Goal: Task Accomplishment & Management: Complete application form

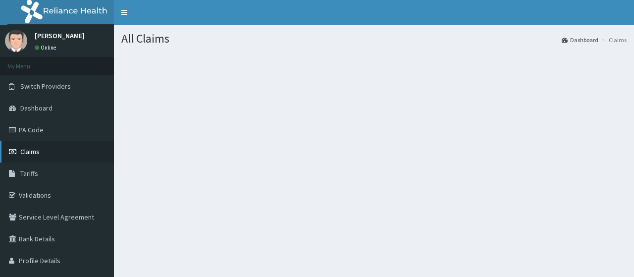
click at [63, 153] on link "Claims" at bounding box center [57, 152] width 114 height 22
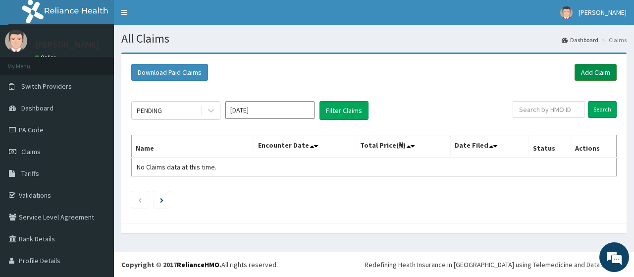
click at [578, 80] on link "Add Claim" at bounding box center [595, 72] width 42 height 17
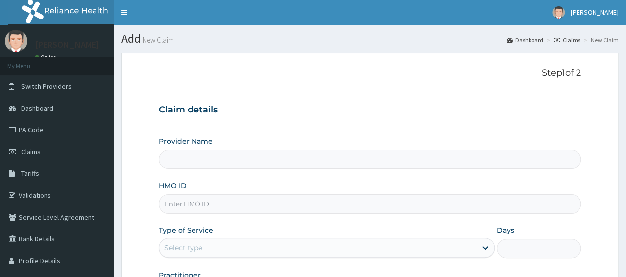
click at [240, 194] on input "HMO ID" at bounding box center [370, 203] width 422 height 19
type input "PGL"
type input "Go Fitness Gym"
type input "1"
type input "P"
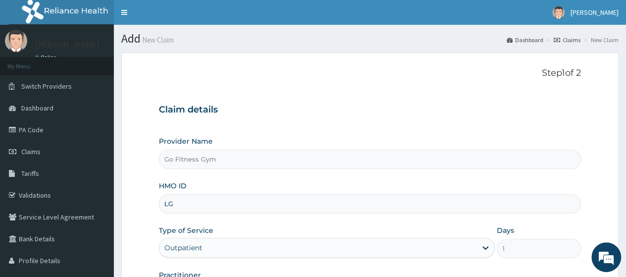
type input "LGL/10157/A"
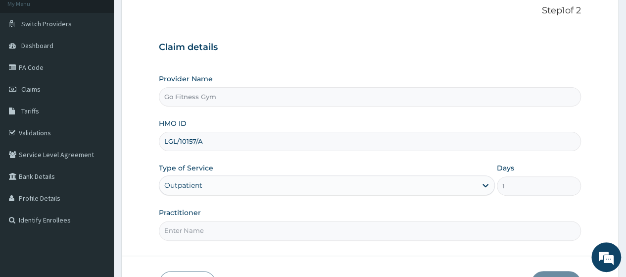
scroll to position [124, 0]
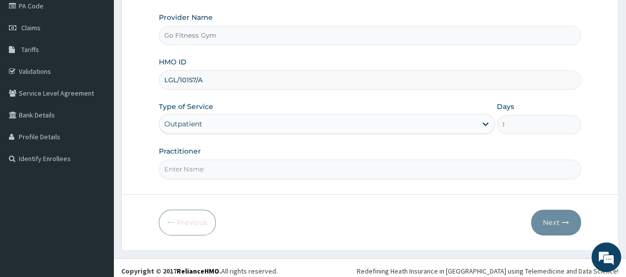
click at [268, 178] on form "Step 1 of 2 Claim details Provider Name Go Fitness Gym HMO ID LGL/10157/A Type …" at bounding box center [370, 89] width 498 height 321
click at [249, 167] on input "Practitioner" at bounding box center [370, 168] width 422 height 19
type input "Gofitness centre"
click at [533, 221] on button "Next" at bounding box center [556, 222] width 50 height 26
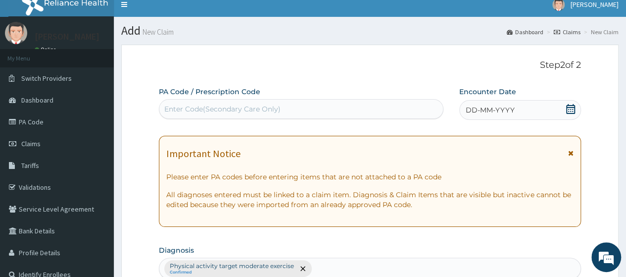
scroll to position [0, 0]
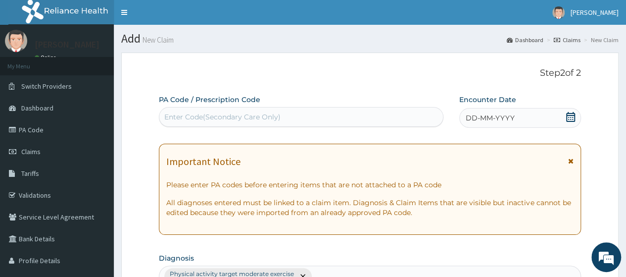
click at [318, 107] on div "Enter Code(Secondary Care Only)" at bounding box center [301, 117] width 284 height 20
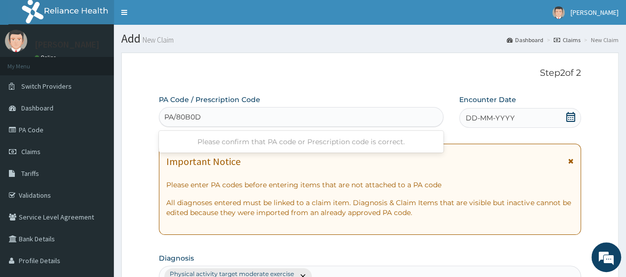
type input "PA/80B0DA"
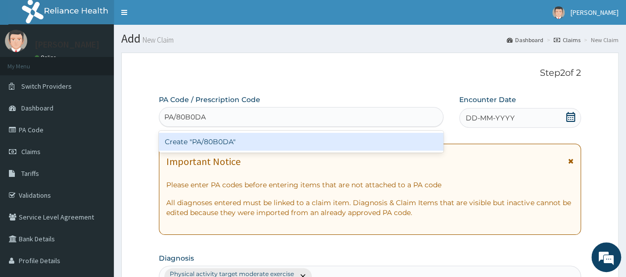
click at [314, 137] on div "Create "PA/80B0DA"" at bounding box center [301, 142] width 284 height 18
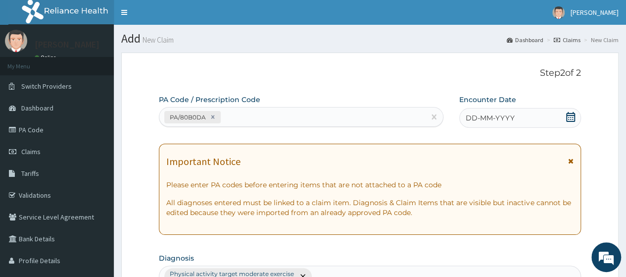
click at [570, 120] on icon at bounding box center [570, 117] width 9 height 10
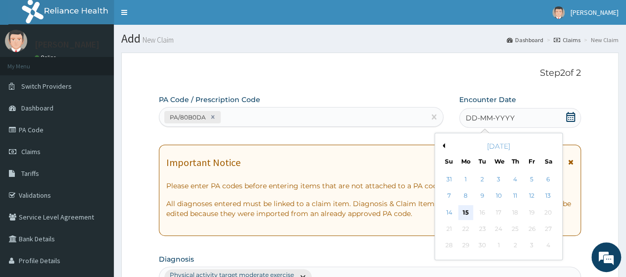
click at [469, 209] on div "15" at bounding box center [465, 212] width 15 height 15
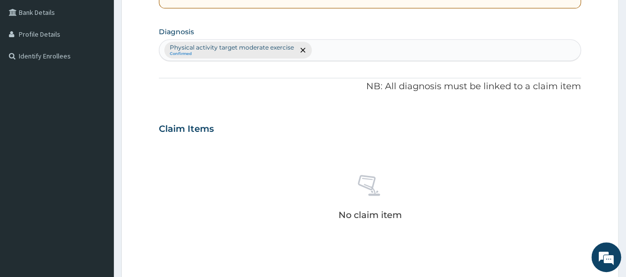
scroll to position [329, 0]
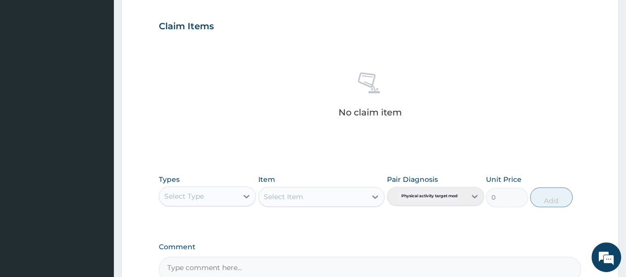
click at [200, 193] on div "Select Type" at bounding box center [184, 196] width 40 height 10
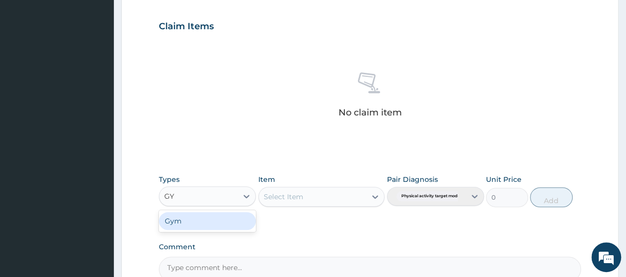
type input "GYM"
click at [196, 219] on div "Gym" at bounding box center [207, 221] width 97 height 18
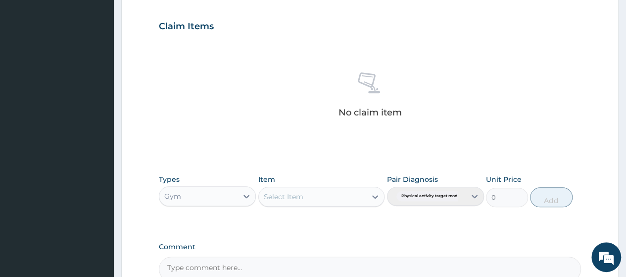
click at [317, 195] on div "Select Item" at bounding box center [313, 197] width 108 height 16
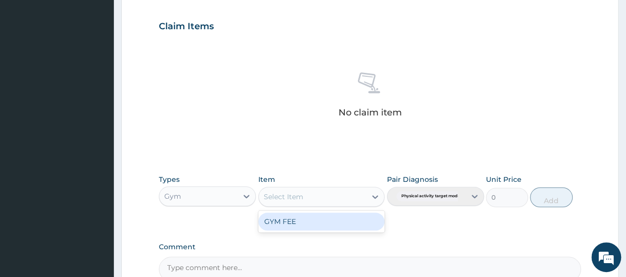
click at [317, 222] on div "GYM FEE" at bounding box center [321, 221] width 127 height 18
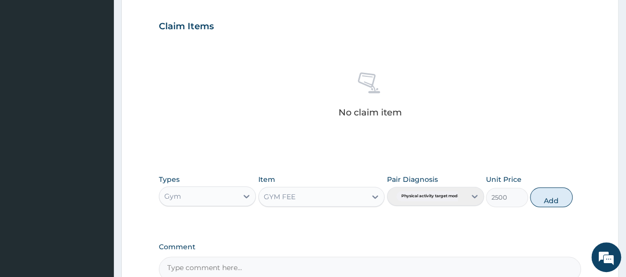
scroll to position [435, 0]
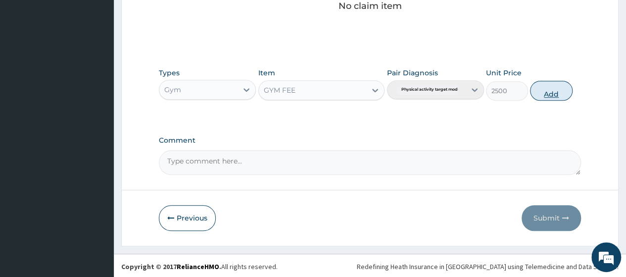
click at [556, 83] on button "Add" at bounding box center [551, 91] width 42 height 20
type input "0"
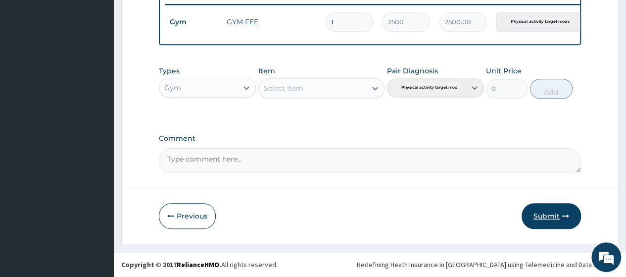
click at [562, 219] on icon "button" at bounding box center [565, 215] width 7 height 7
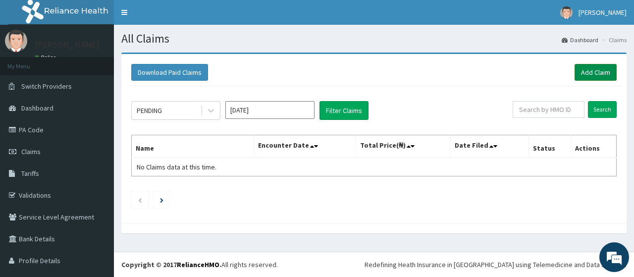
click at [604, 69] on link "Add Claim" at bounding box center [595, 72] width 42 height 17
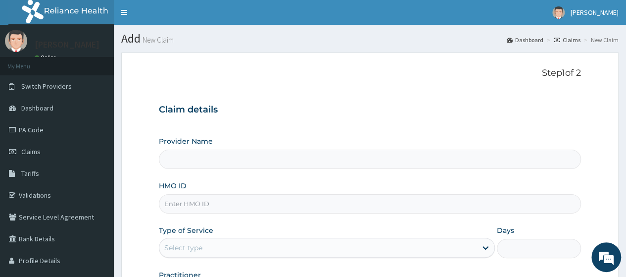
click at [206, 203] on input "HMO ID" at bounding box center [370, 203] width 422 height 19
type input "LGL/10217/A"
type input "Go Fitness Gym"
type input "1"
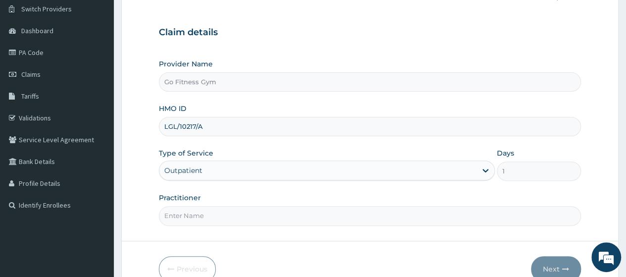
scroll to position [114, 0]
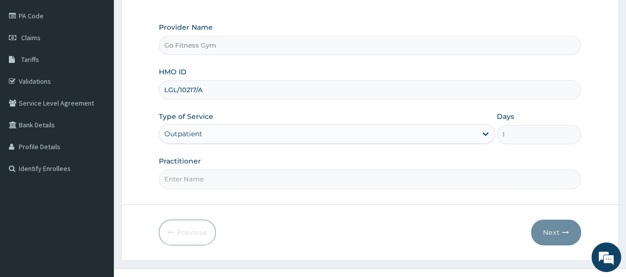
click at [301, 126] on div "Outpatient" at bounding box center [327, 134] width 336 height 20
click at [240, 186] on input "Practitioner" at bounding box center [370, 178] width 422 height 19
type input "Gofitness centre"
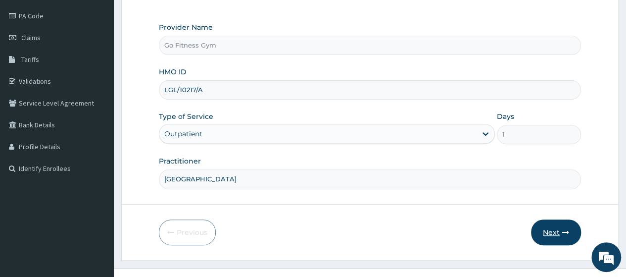
click at [554, 233] on button "Next" at bounding box center [556, 232] width 50 height 26
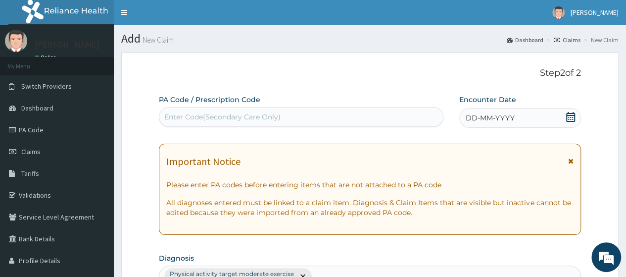
click at [411, 120] on div "Enter Code(Secondary Care Only)" at bounding box center [300, 117] width 283 height 16
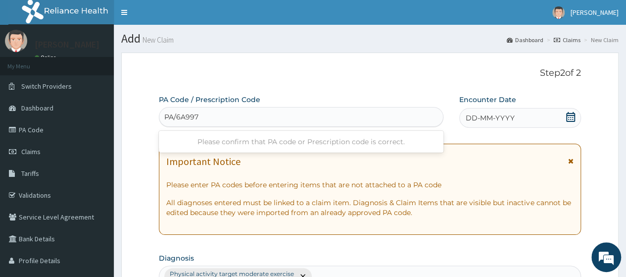
type input "PA/6A9974"
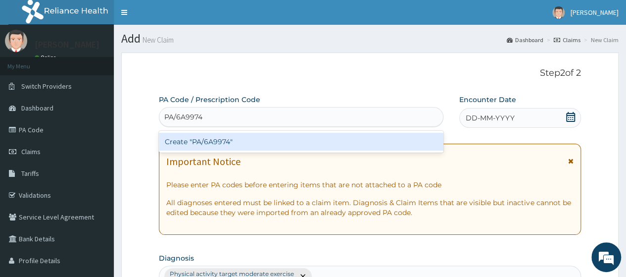
click at [335, 139] on div "Create "PA/6A9974"" at bounding box center [301, 142] width 284 height 18
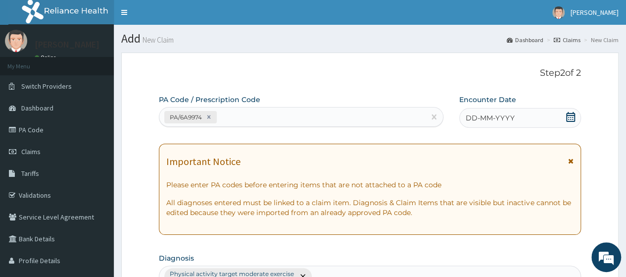
click at [567, 118] on icon at bounding box center [570, 117] width 9 height 10
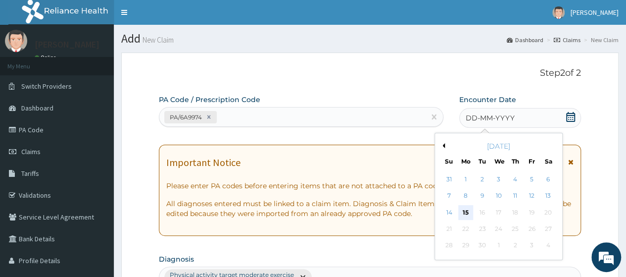
click at [462, 211] on div "15" at bounding box center [465, 212] width 15 height 15
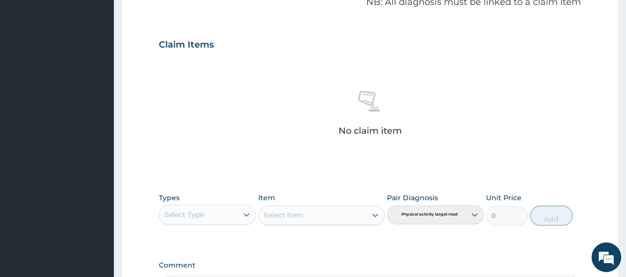
scroll to position [342, 0]
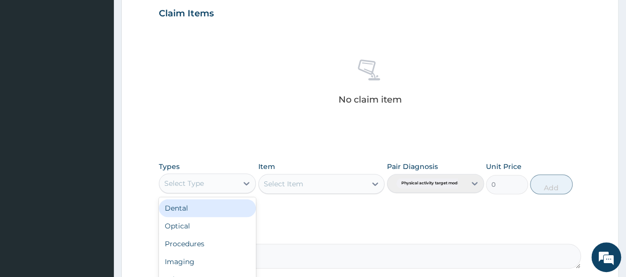
click at [205, 191] on div "Select Type" at bounding box center [207, 183] width 97 height 20
type input "GYM"
click at [222, 205] on div "Gym" at bounding box center [207, 208] width 97 height 18
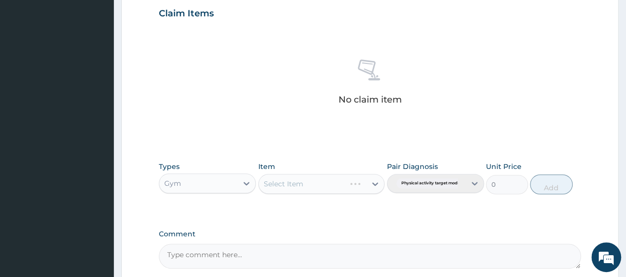
click at [313, 185] on div "Select Item" at bounding box center [321, 184] width 127 height 20
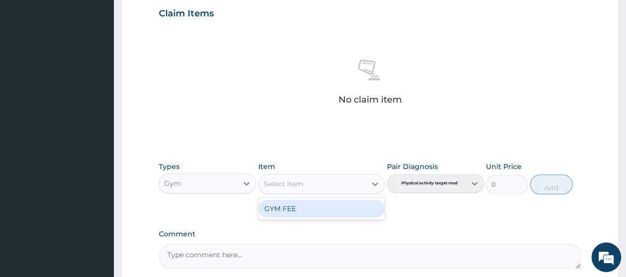
click at [313, 185] on div "Select Item" at bounding box center [313, 184] width 108 height 16
type input "GY"
click at [302, 209] on div "GYM FEE" at bounding box center [321, 209] width 127 height 18
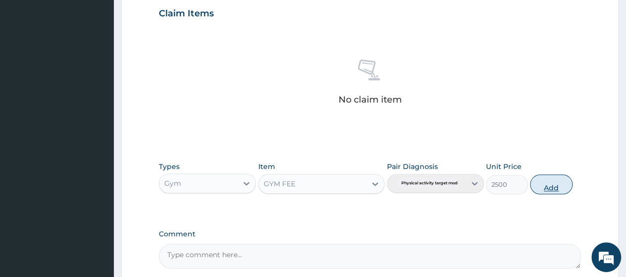
click at [551, 184] on button "Add" at bounding box center [551, 184] width 42 height 20
type input "0"
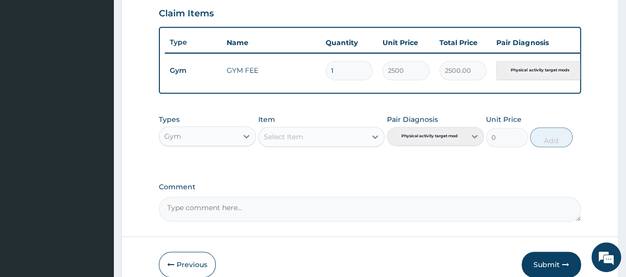
scroll to position [396, 0]
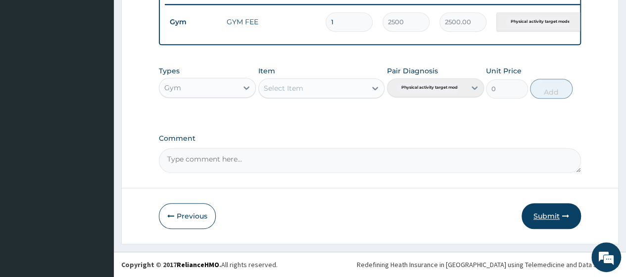
click at [544, 213] on button "Submit" at bounding box center [551, 216] width 59 height 26
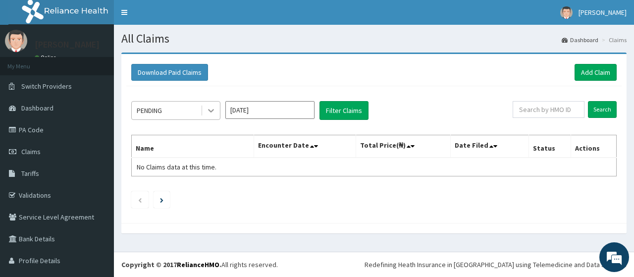
click at [211, 111] on icon at bounding box center [211, 110] width 6 height 3
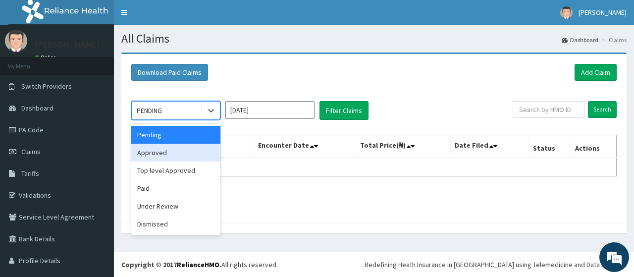
click at [181, 151] on div "Approved" at bounding box center [175, 153] width 89 height 18
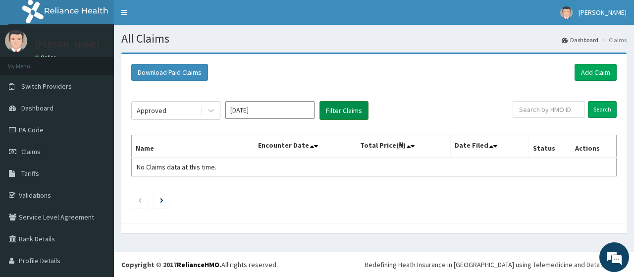
click at [340, 108] on button "Filter Claims" at bounding box center [343, 110] width 49 height 19
